Goal: Information Seeking & Learning: Learn about a topic

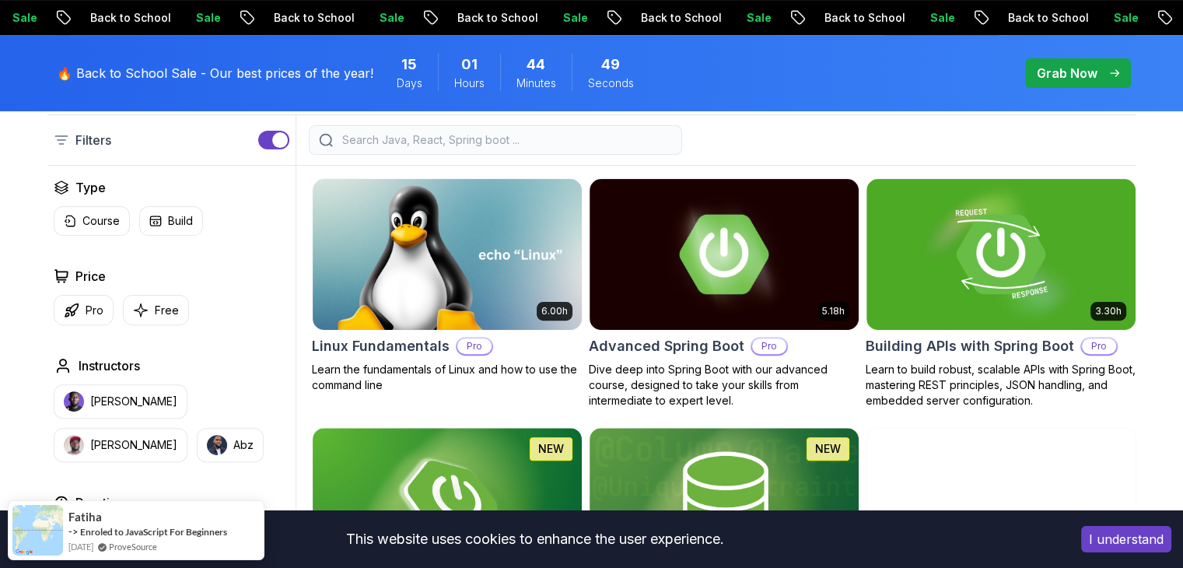
scroll to position [411, 0]
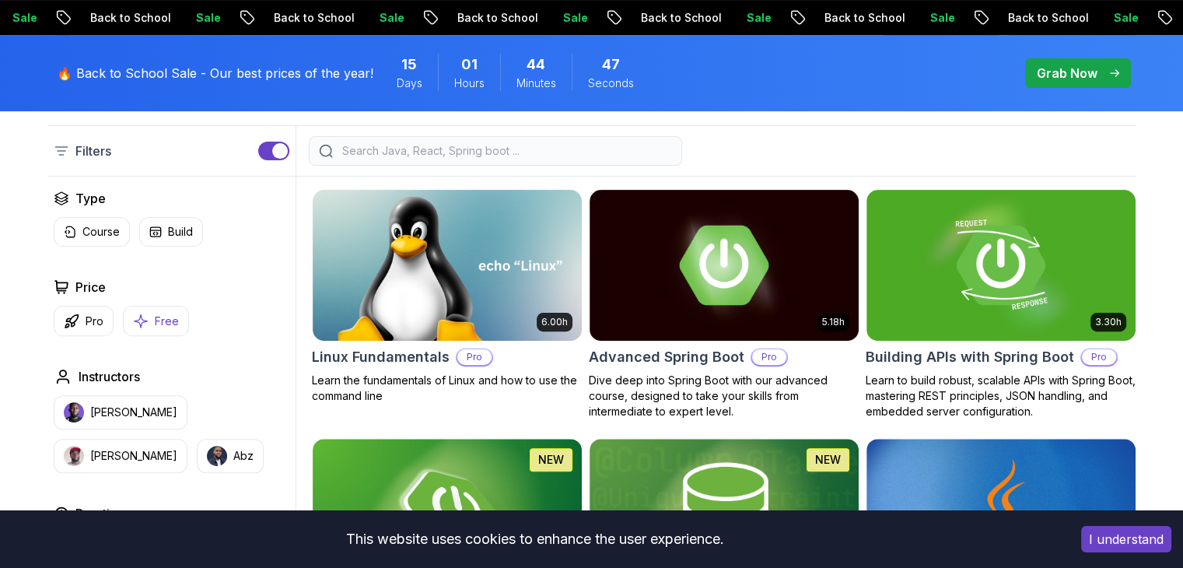
click at [138, 317] on icon "button" at bounding box center [140, 320] width 13 height 13
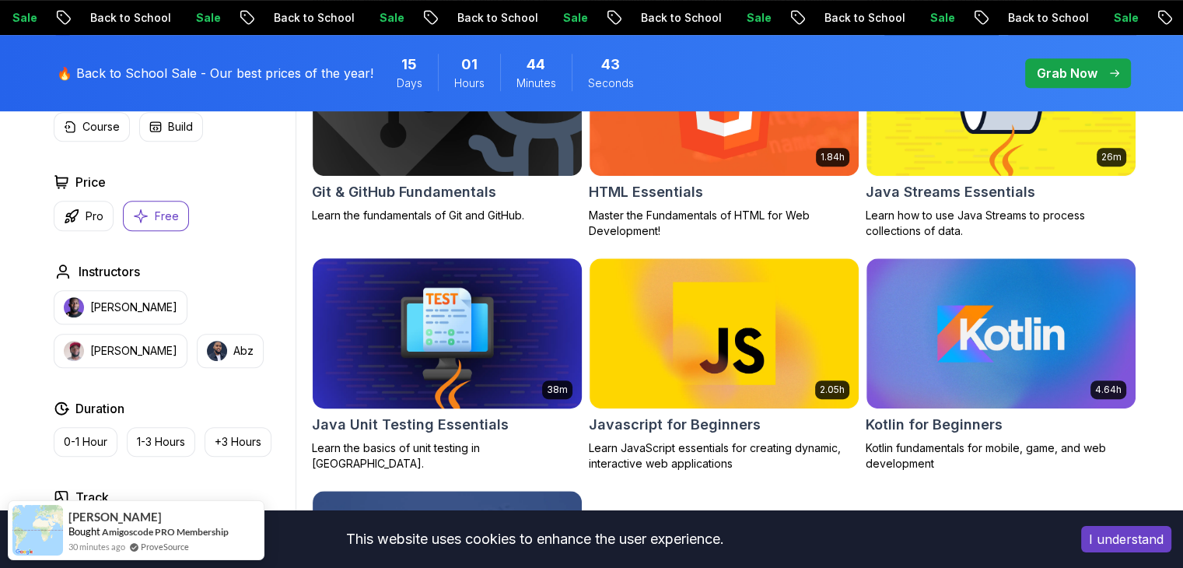
scroll to position [1092, 0]
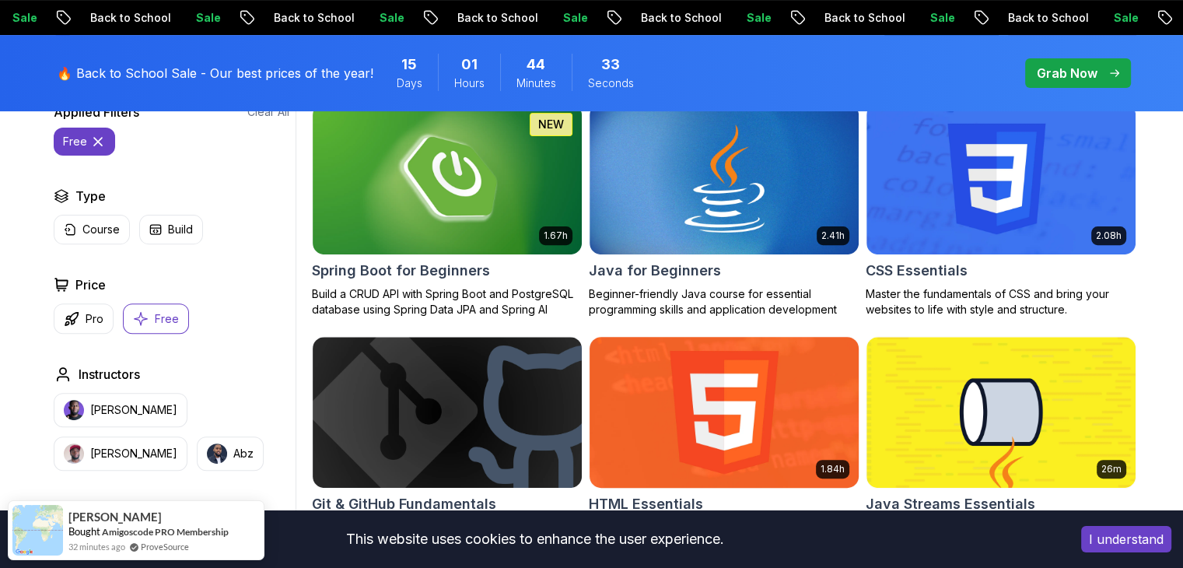
scroll to position [647, 0]
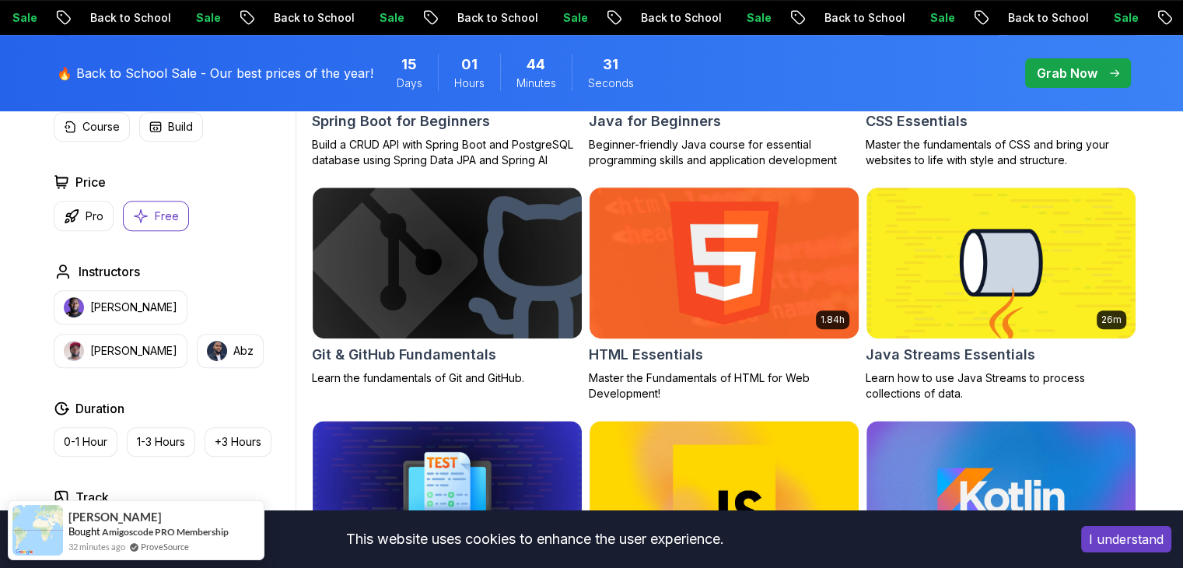
click at [646, 359] on h2 "HTML Essentials" at bounding box center [646, 355] width 114 height 22
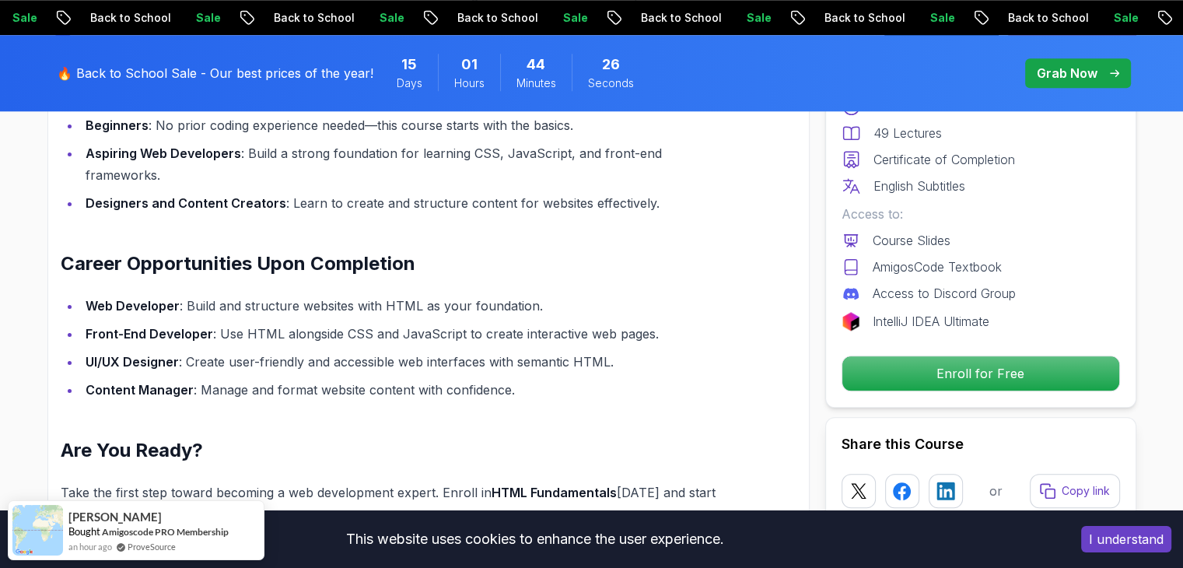
click at [651, 336] on li "Front-End Developer : Use HTML alongside CSS and JavaScript to create interacti…" at bounding box center [402, 334] width 642 height 22
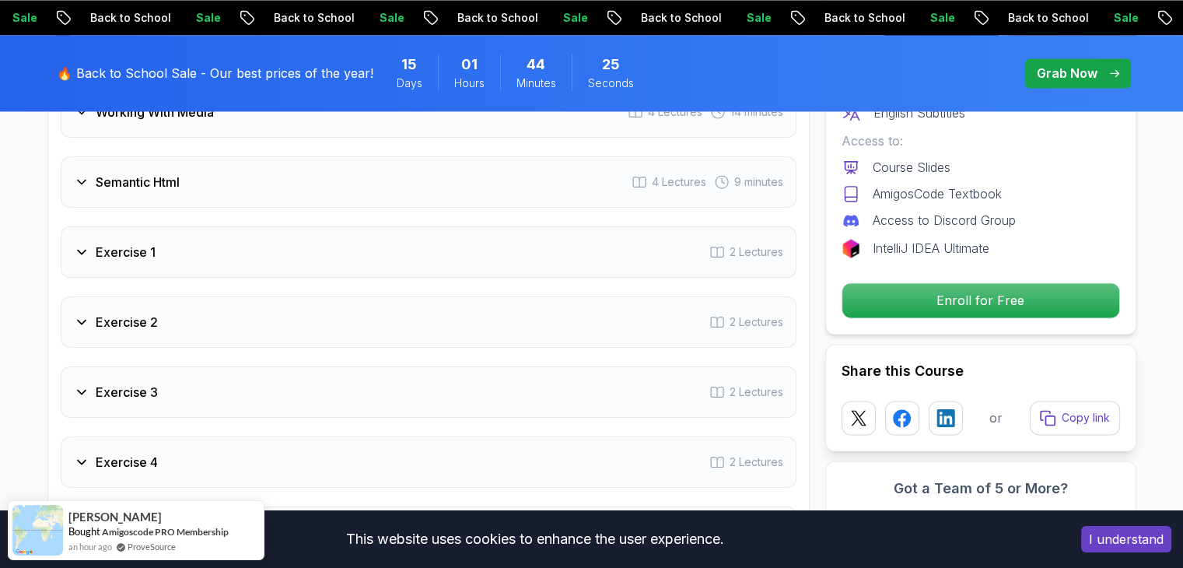
scroll to position [2497, 0]
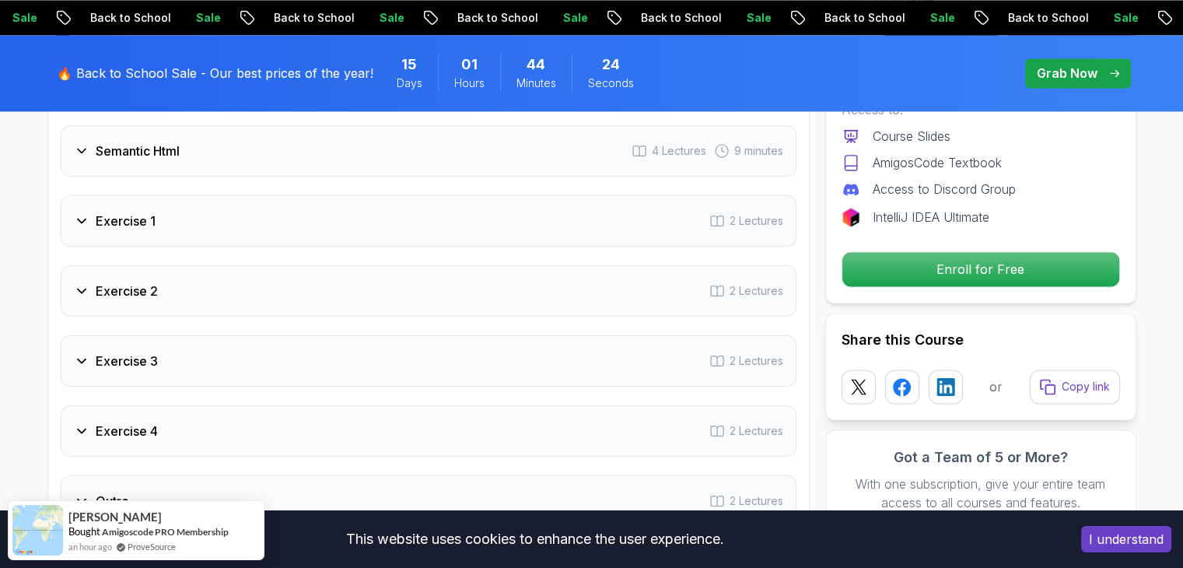
click at [285, 258] on div "Todo 2 Lectures 1 - Course Slides 2 - Important Before We Begin Getting Started…" at bounding box center [429, 113] width 736 height 826
click at [233, 300] on div "Exercise 2 2 Lectures" at bounding box center [429, 290] width 736 height 51
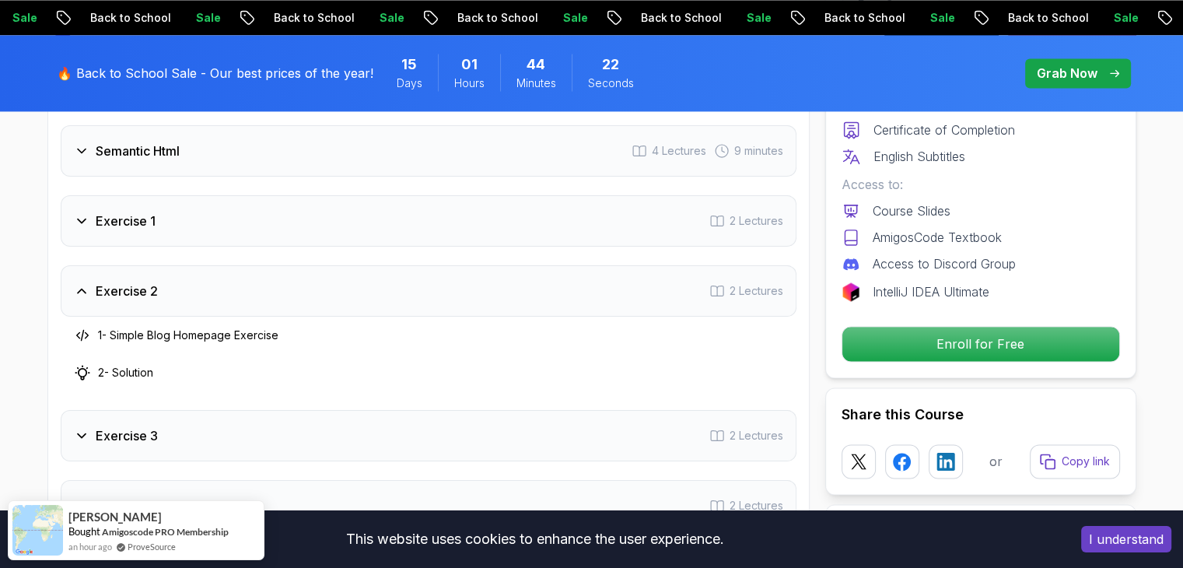
click at [233, 300] on div "Exercise 2 2 Lectures" at bounding box center [429, 290] width 736 height 51
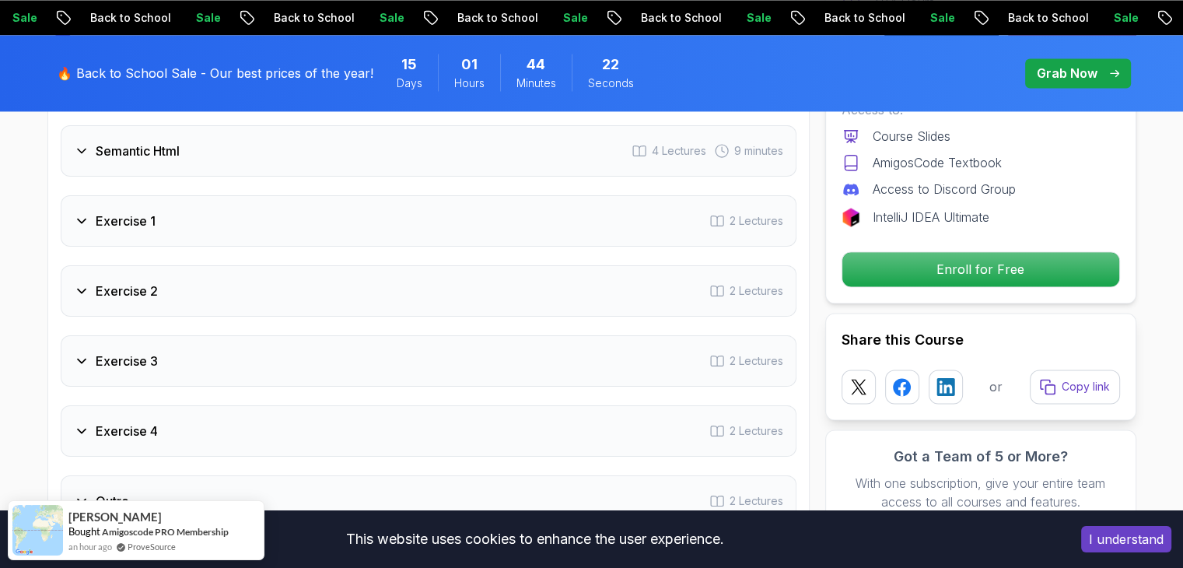
click at [163, 374] on div "Exercise 3 2 Lectures" at bounding box center [429, 360] width 736 height 51
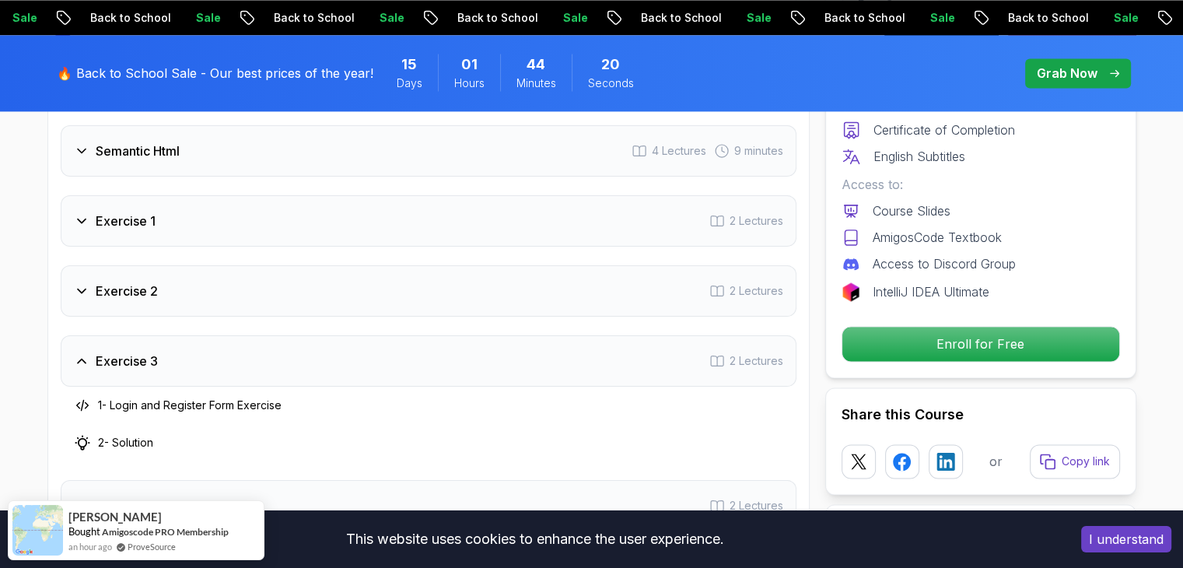
click at [163, 370] on div "Exercise 3 2 Lectures" at bounding box center [429, 360] width 736 height 51
